Goal: Information Seeking & Learning: Learn about a topic

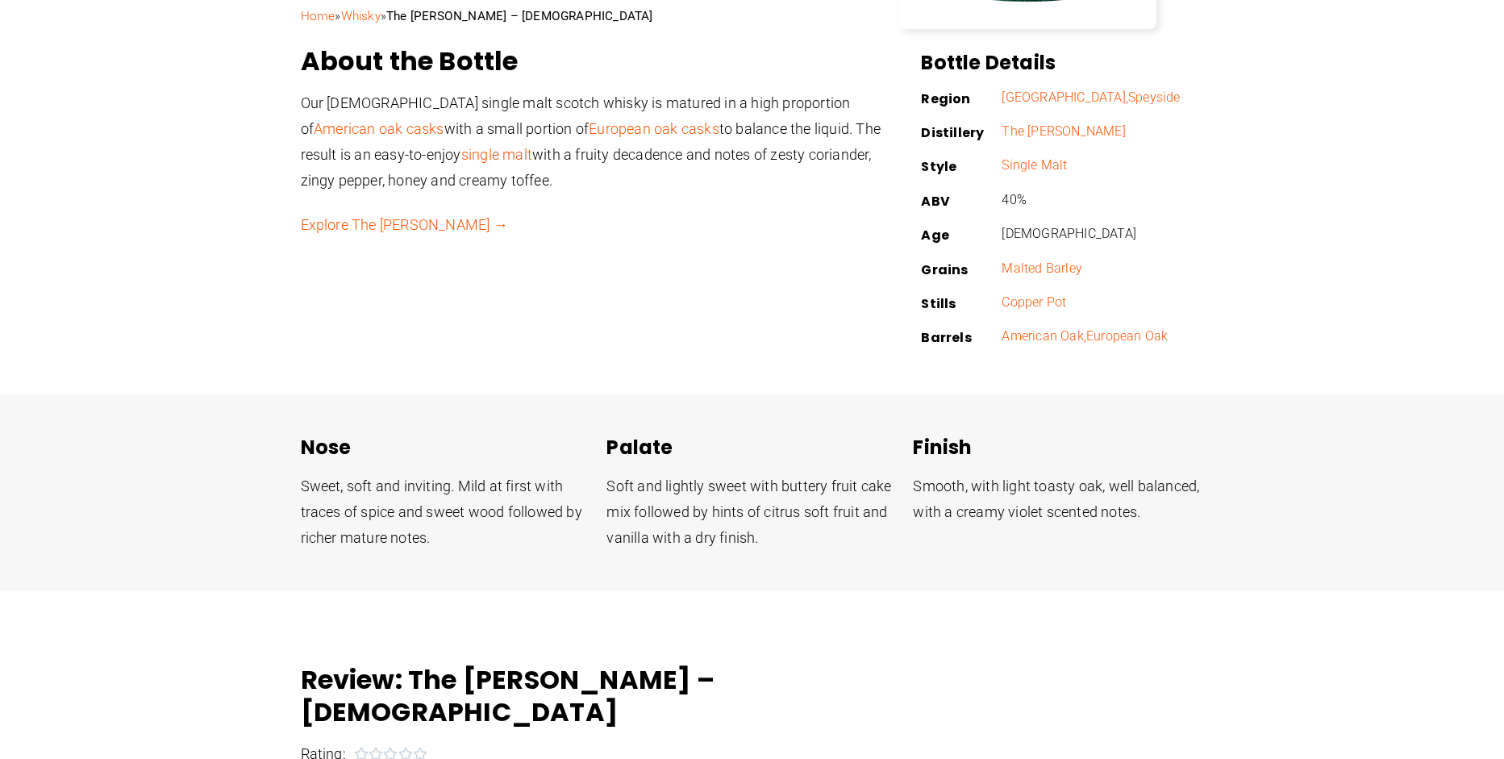
scroll to position [477, 0]
click at [395, 227] on link "Explore The [PERSON_NAME] →" at bounding box center [404, 225] width 207 height 17
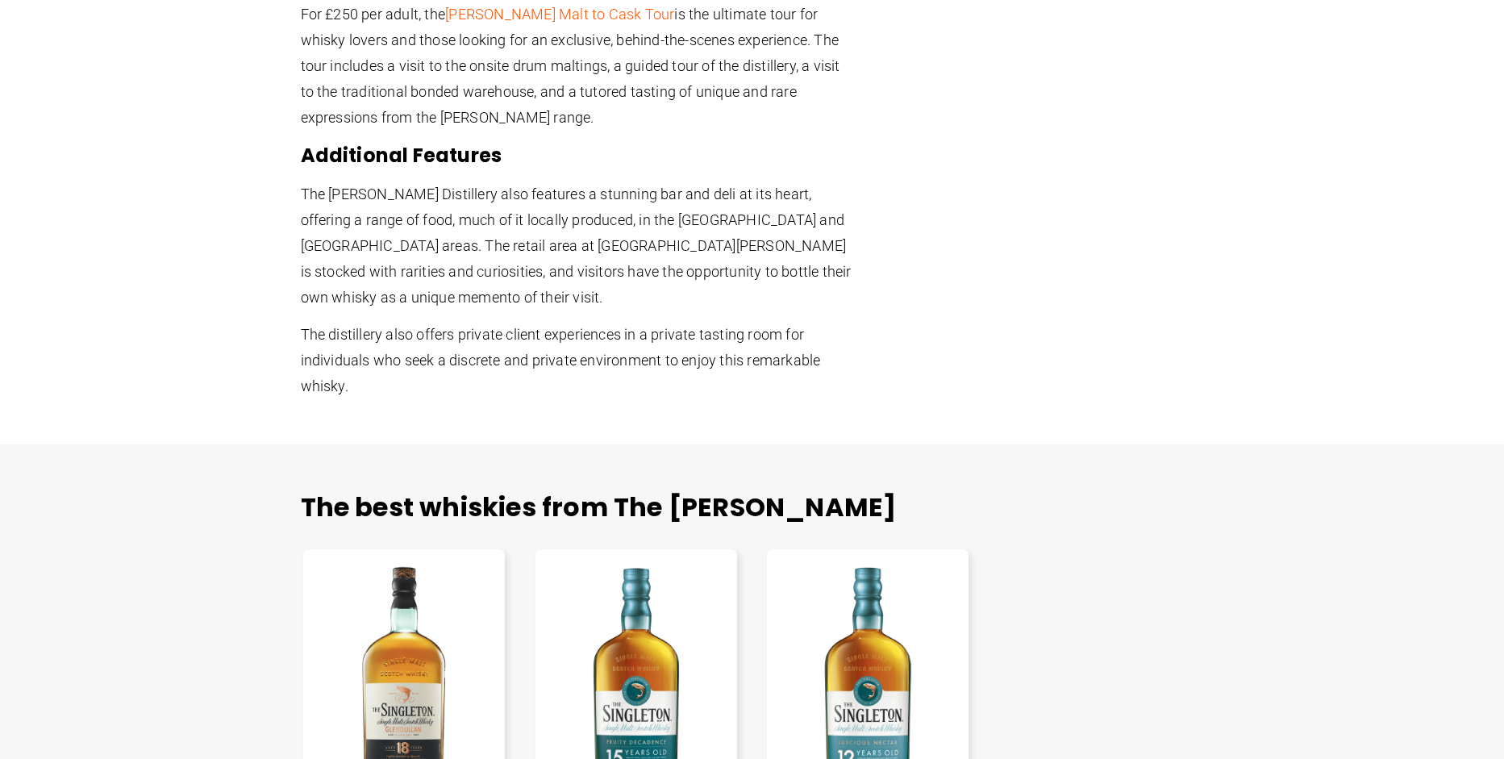
scroll to position [1780, 0]
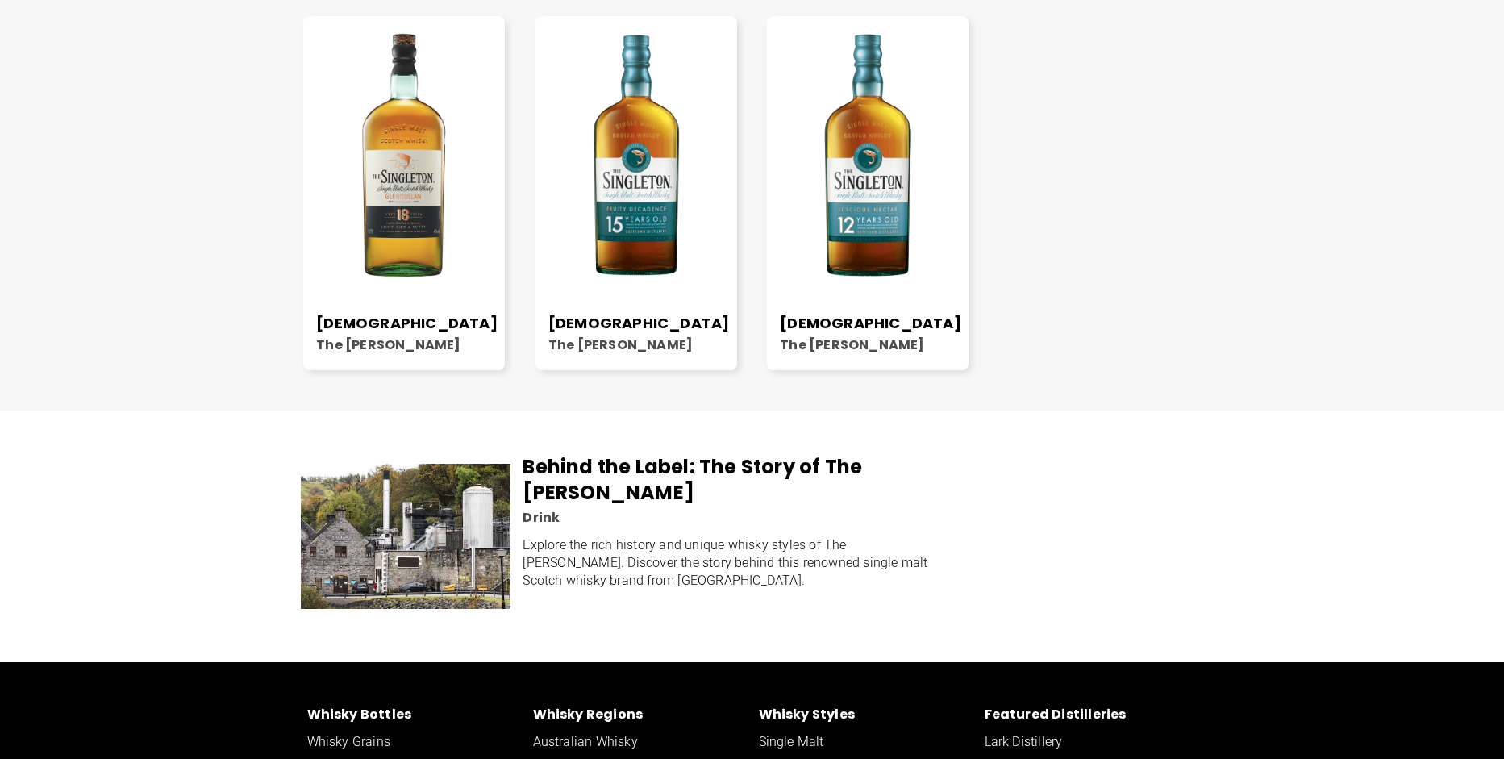
click at [630, 152] on img at bounding box center [637, 155] width 202 height 252
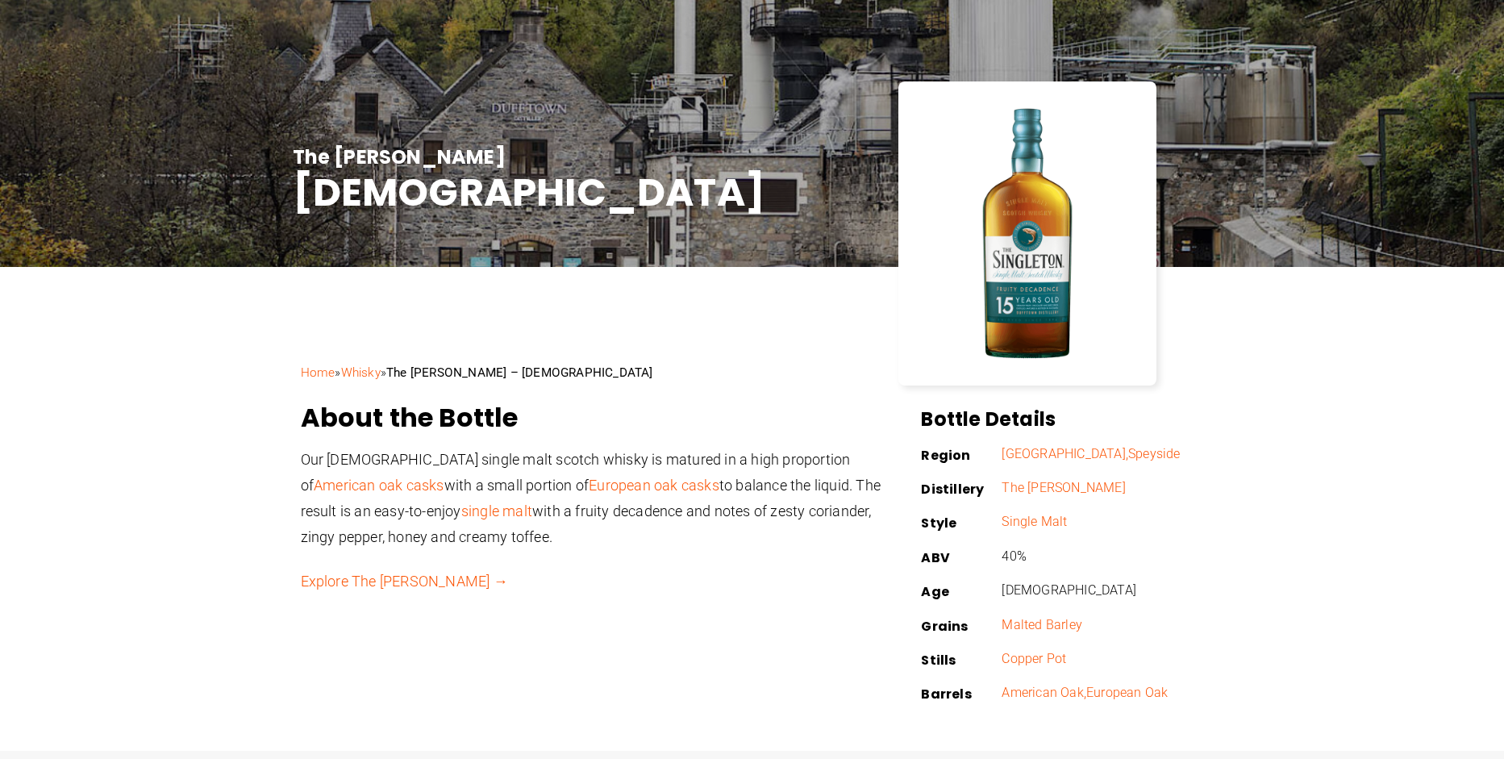
scroll to position [173, 0]
